Goal: Navigation & Orientation: Go to known website

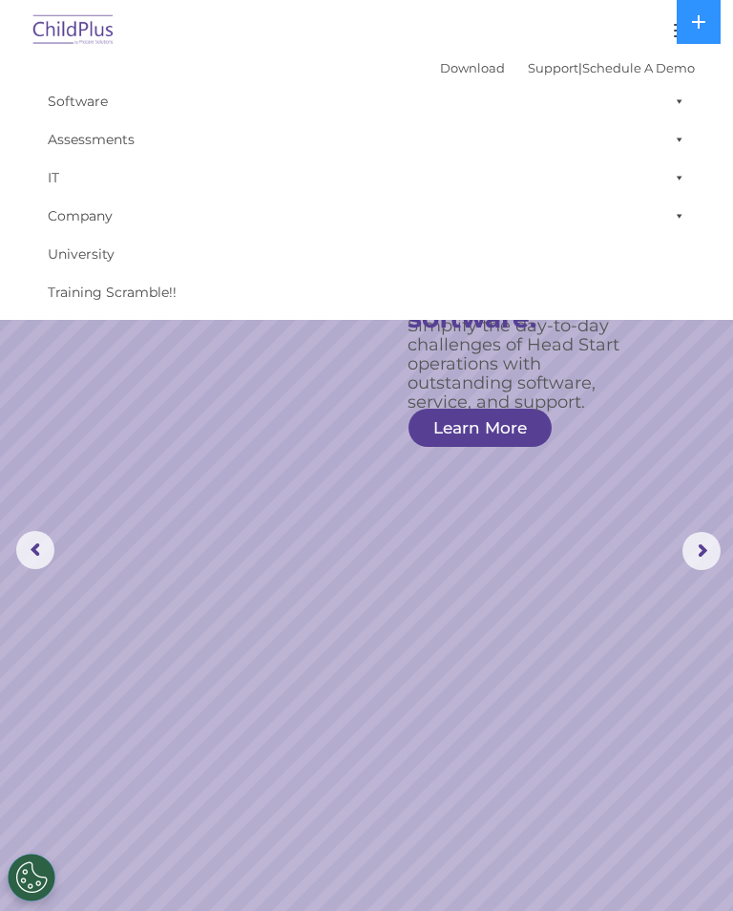
scroll to position [-3, 0]
select select "MEDIUM"
click at [671, 31] on button "button" at bounding box center [684, 30] width 40 height 31
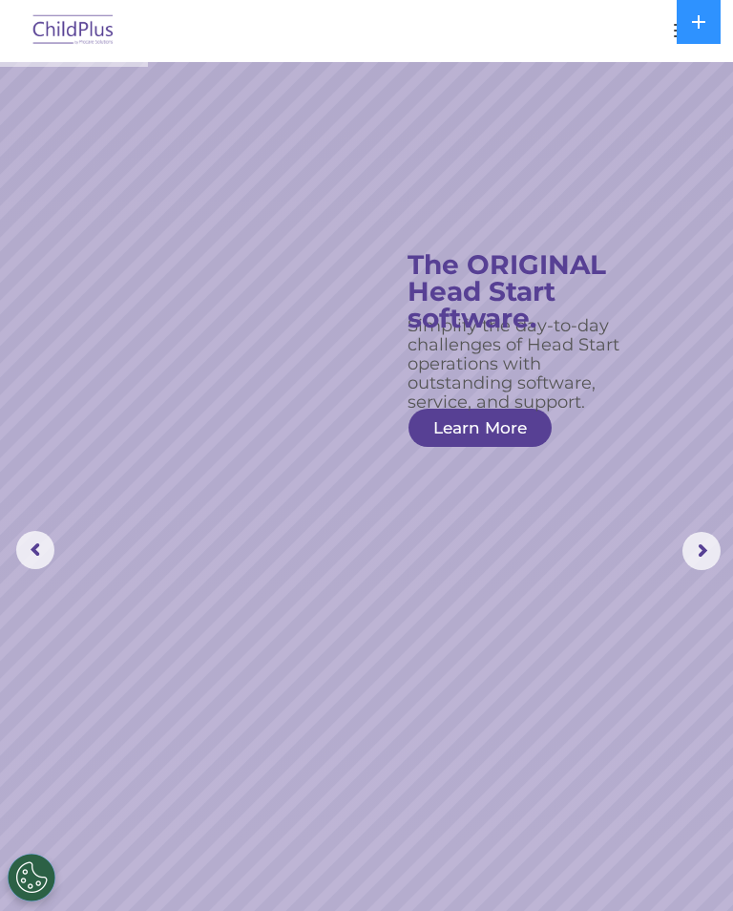
click at [665, 38] on button "button" at bounding box center [684, 30] width 40 height 31
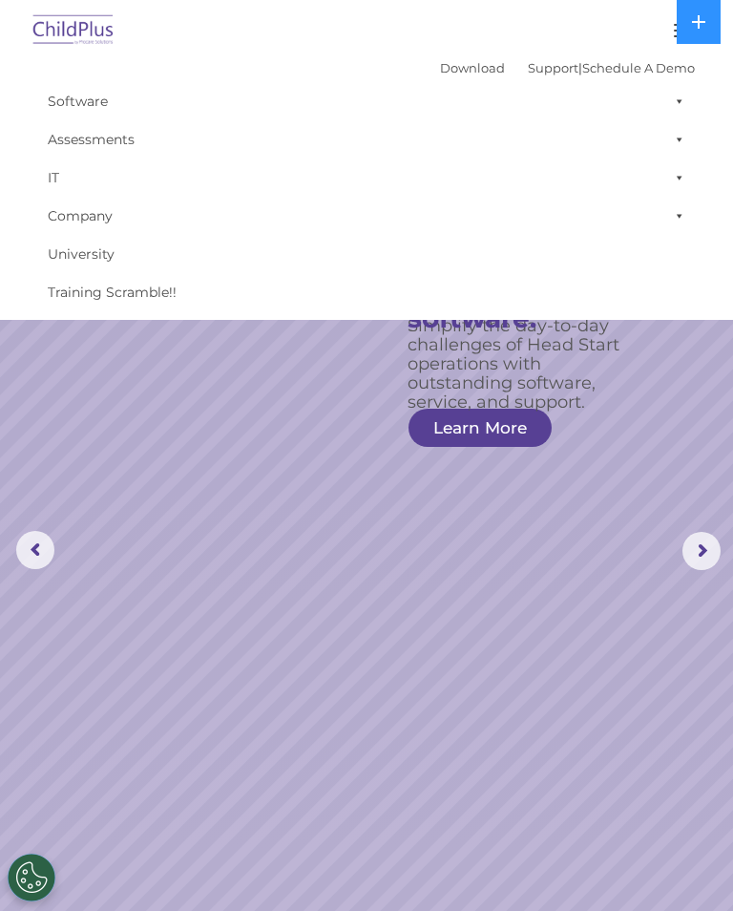
click at [661, 31] on div at bounding box center [366, 31] width 657 height 46
click at [673, 24] on button "button" at bounding box center [684, 30] width 40 height 31
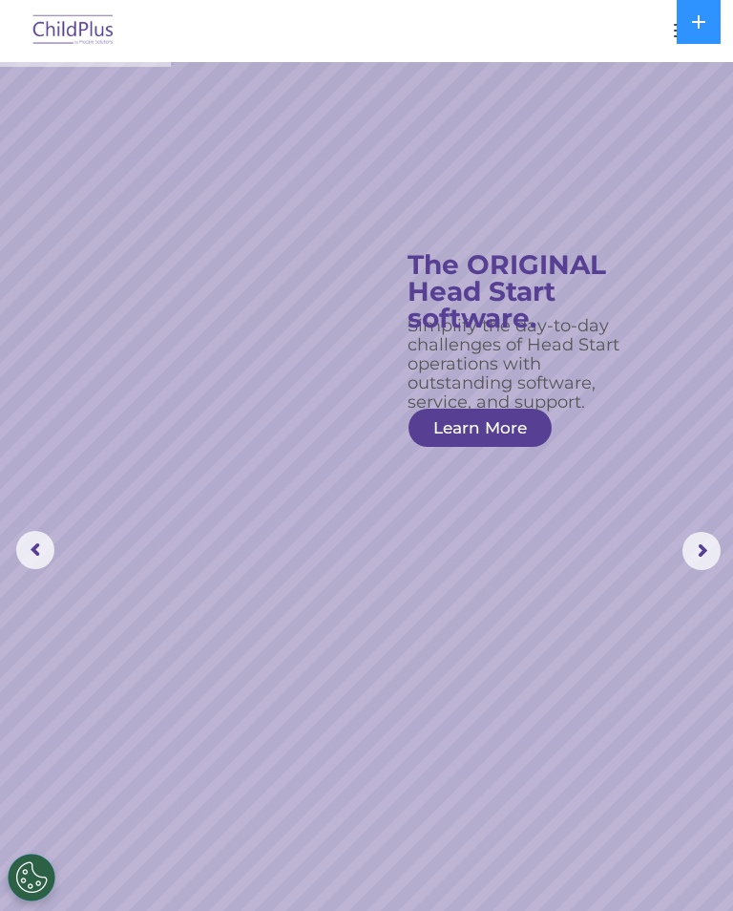
click at [664, 32] on button "button" at bounding box center [684, 30] width 40 height 31
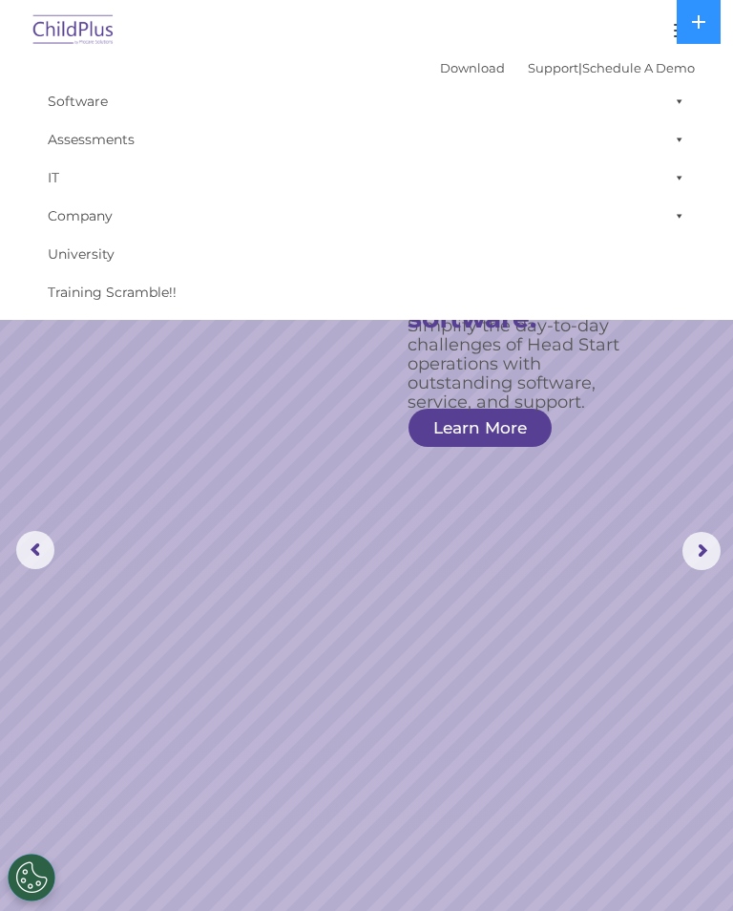
click at [71, 34] on img at bounding box center [74, 31] width 90 height 45
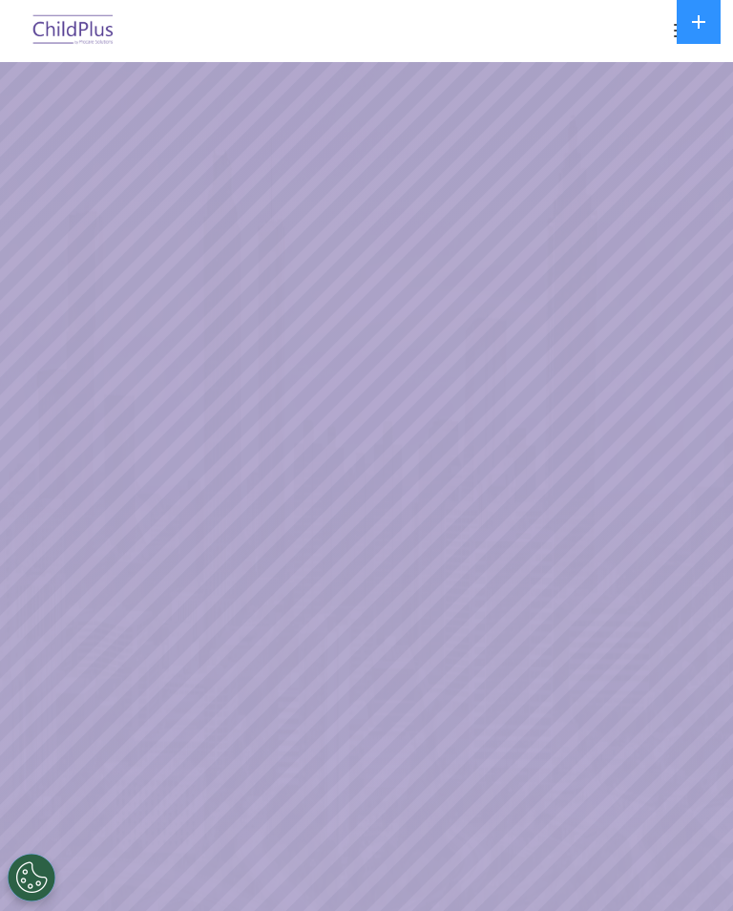
select select "MEDIUM"
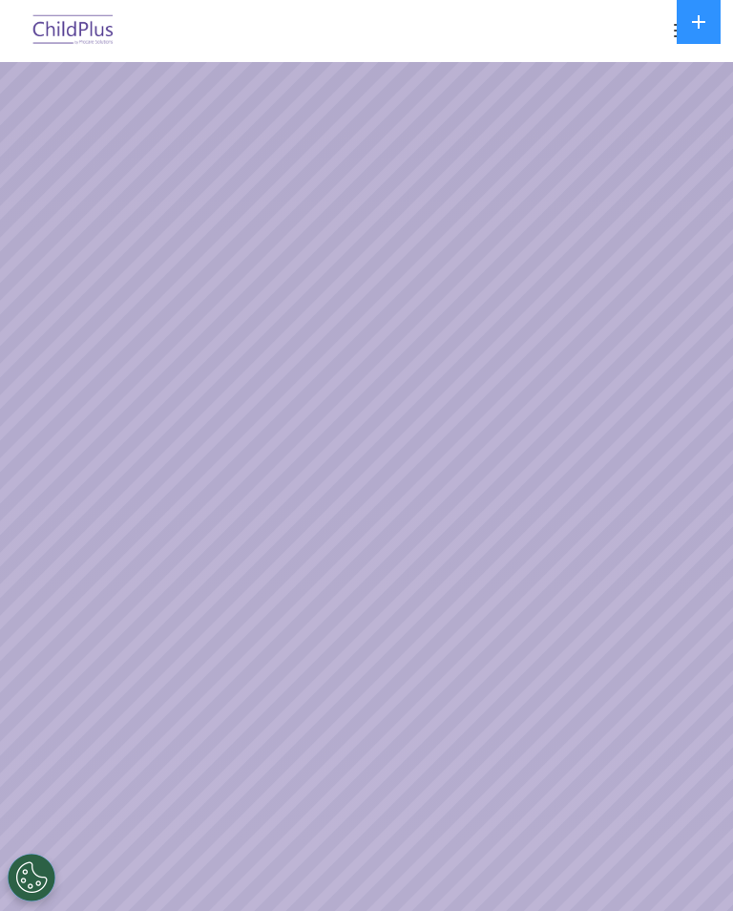
select select "MEDIUM"
